Goal: Task Accomplishment & Management: Manage account settings

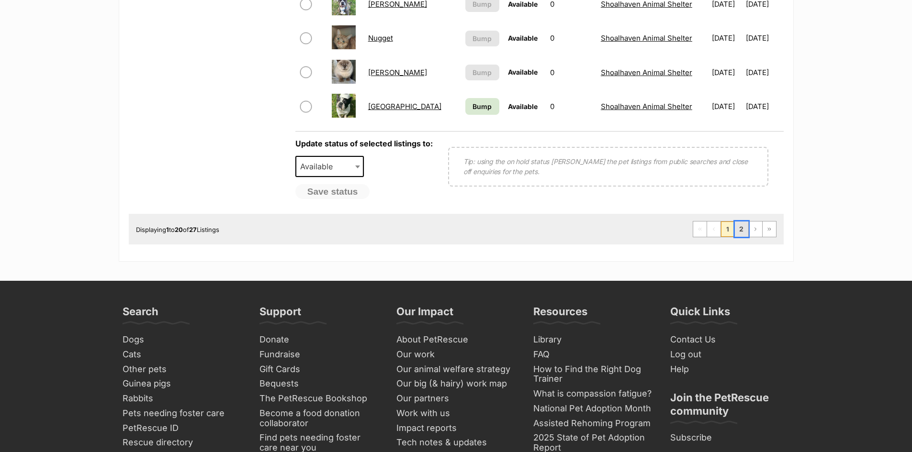
click at [744, 230] on link "2" at bounding box center [741, 229] width 13 height 15
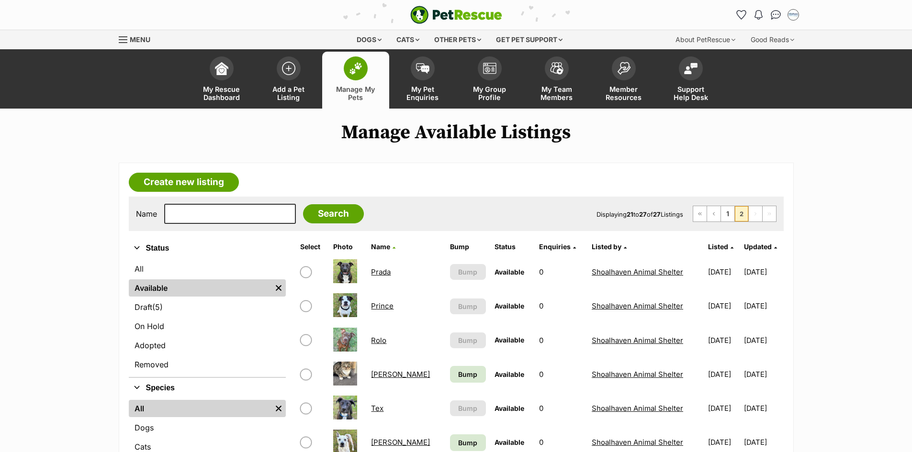
click at [380, 374] on link "[PERSON_NAME]" at bounding box center [400, 374] width 59 height 9
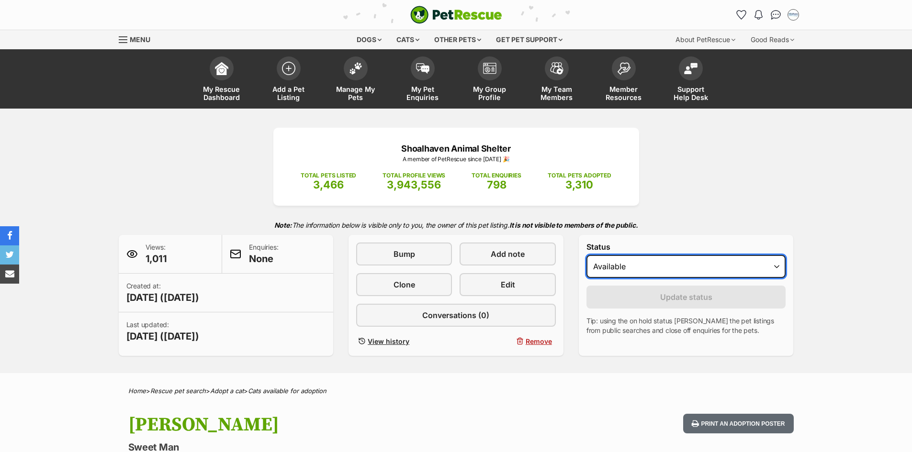
click at [663, 269] on select "Draft Available On hold Adopted" at bounding box center [686, 266] width 200 height 23
select select "rehomed"
click at [586, 255] on select "Draft Available On hold Adopted" at bounding box center [686, 266] width 200 height 23
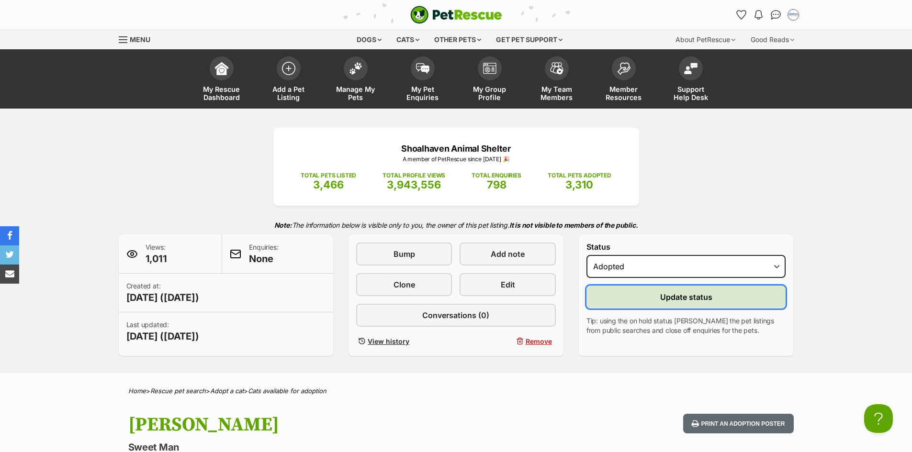
click at [655, 297] on button "Update status" at bounding box center [686, 297] width 200 height 23
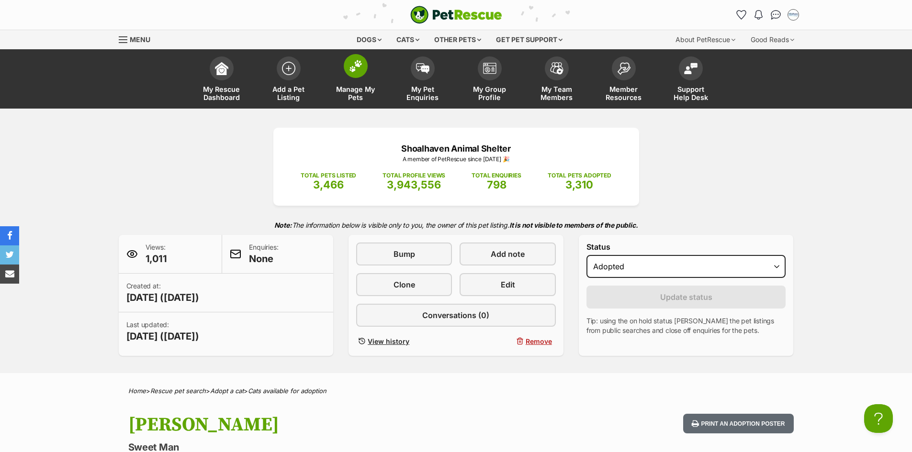
click at [346, 86] on span "Manage My Pets" at bounding box center [355, 93] width 43 height 16
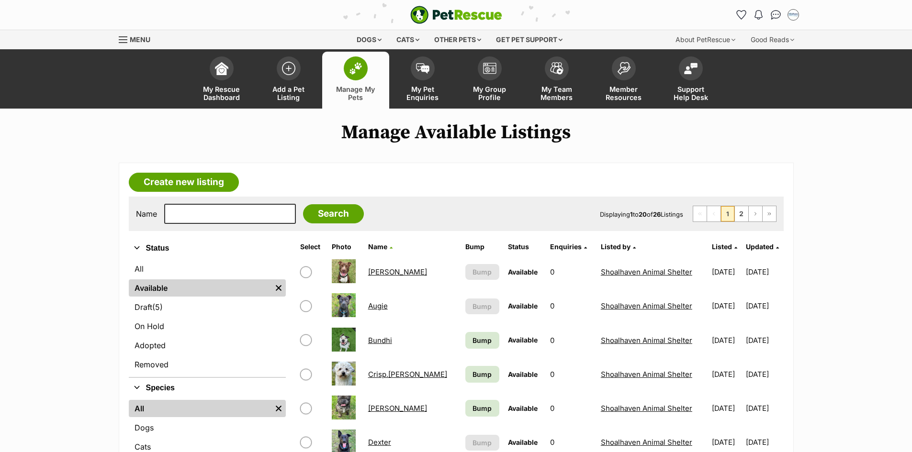
scroll to position [191, 0]
